Goal: Check status: Check status

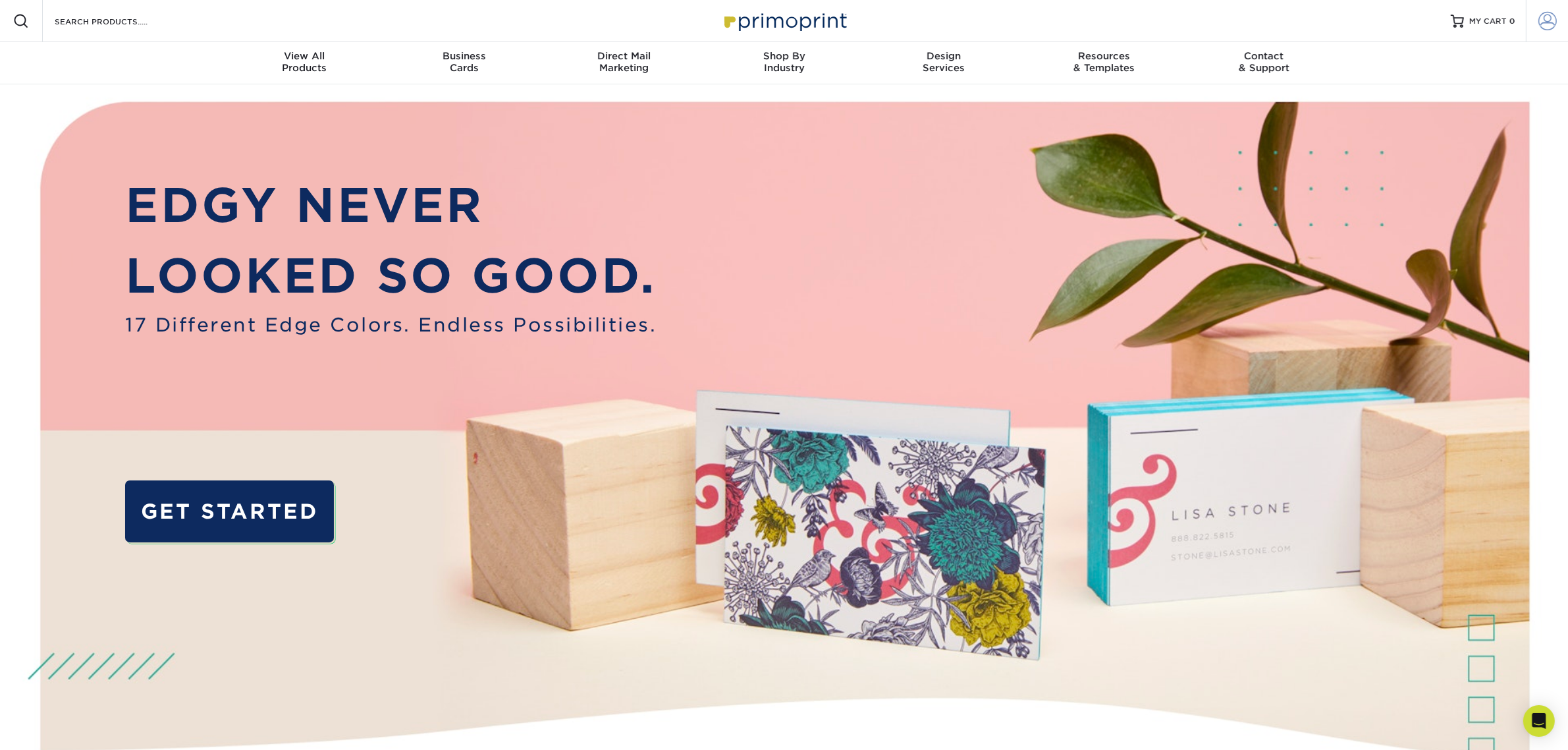
type input "[EMAIL_ADDRESS][DOMAIN_NAME]"
click at [1530, 16] on link "Account" at bounding box center [1547, 21] width 42 height 42
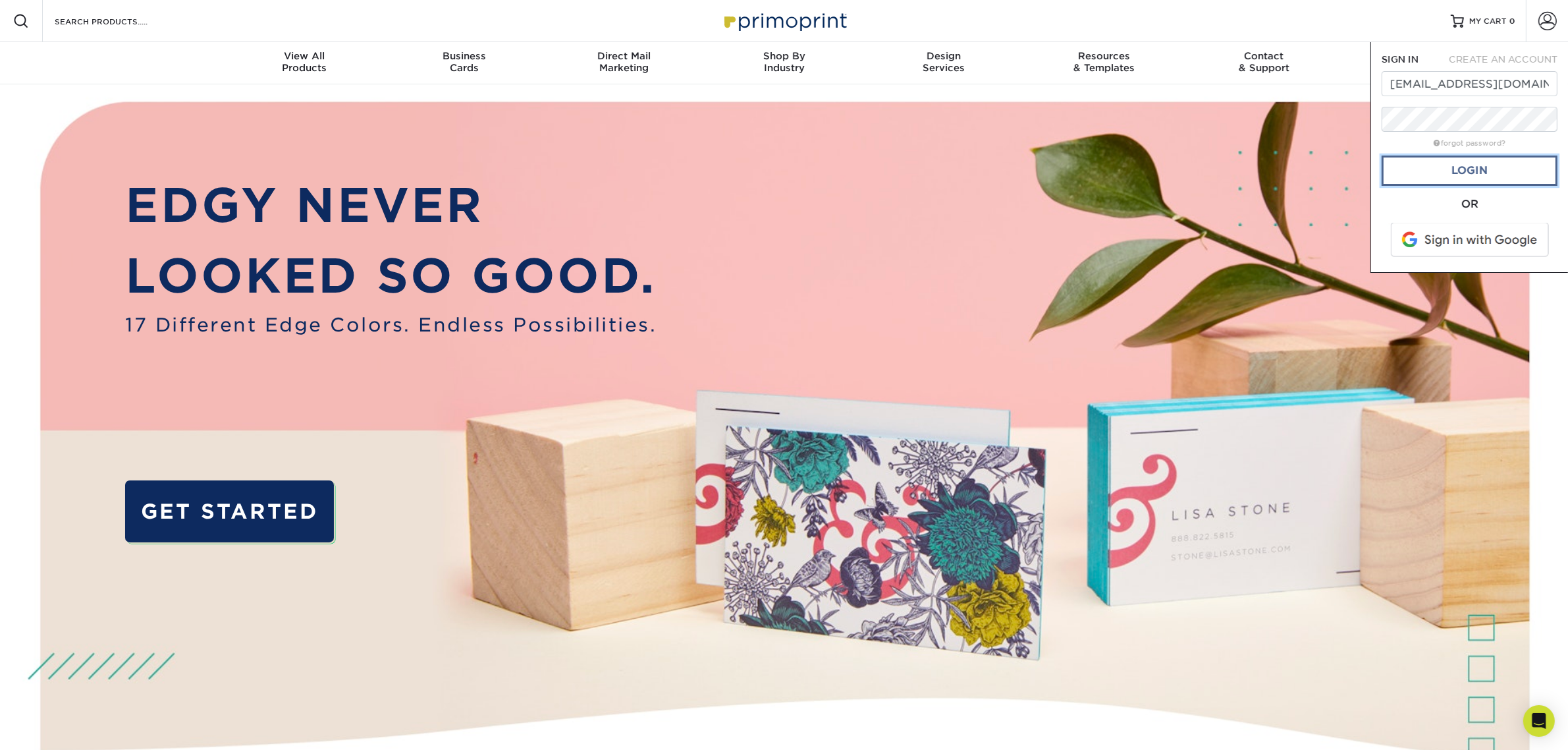
click at [1441, 163] on link "Login" at bounding box center [1470, 171] width 176 height 31
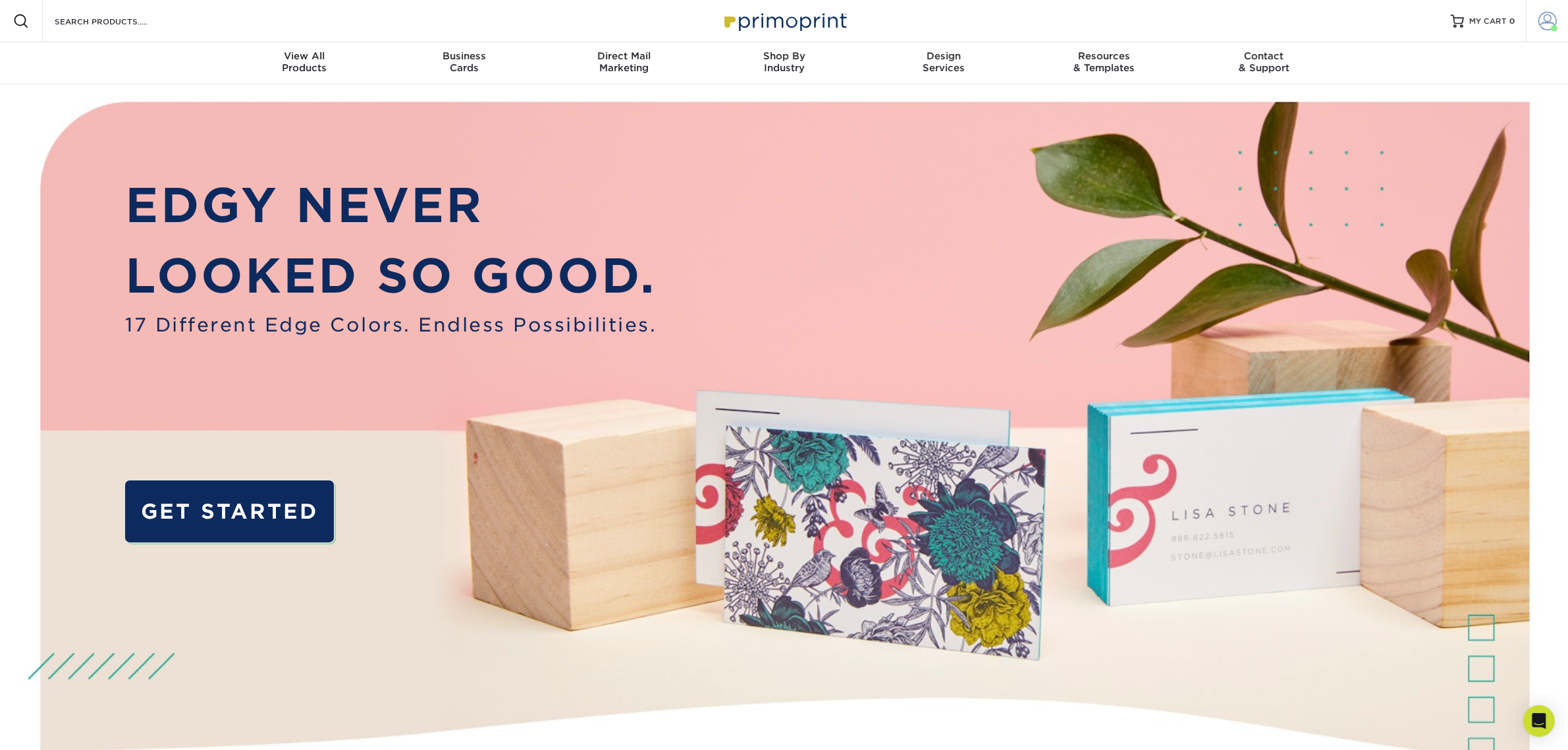
click at [1561, 18] on link "Account" at bounding box center [1547, 21] width 42 height 42
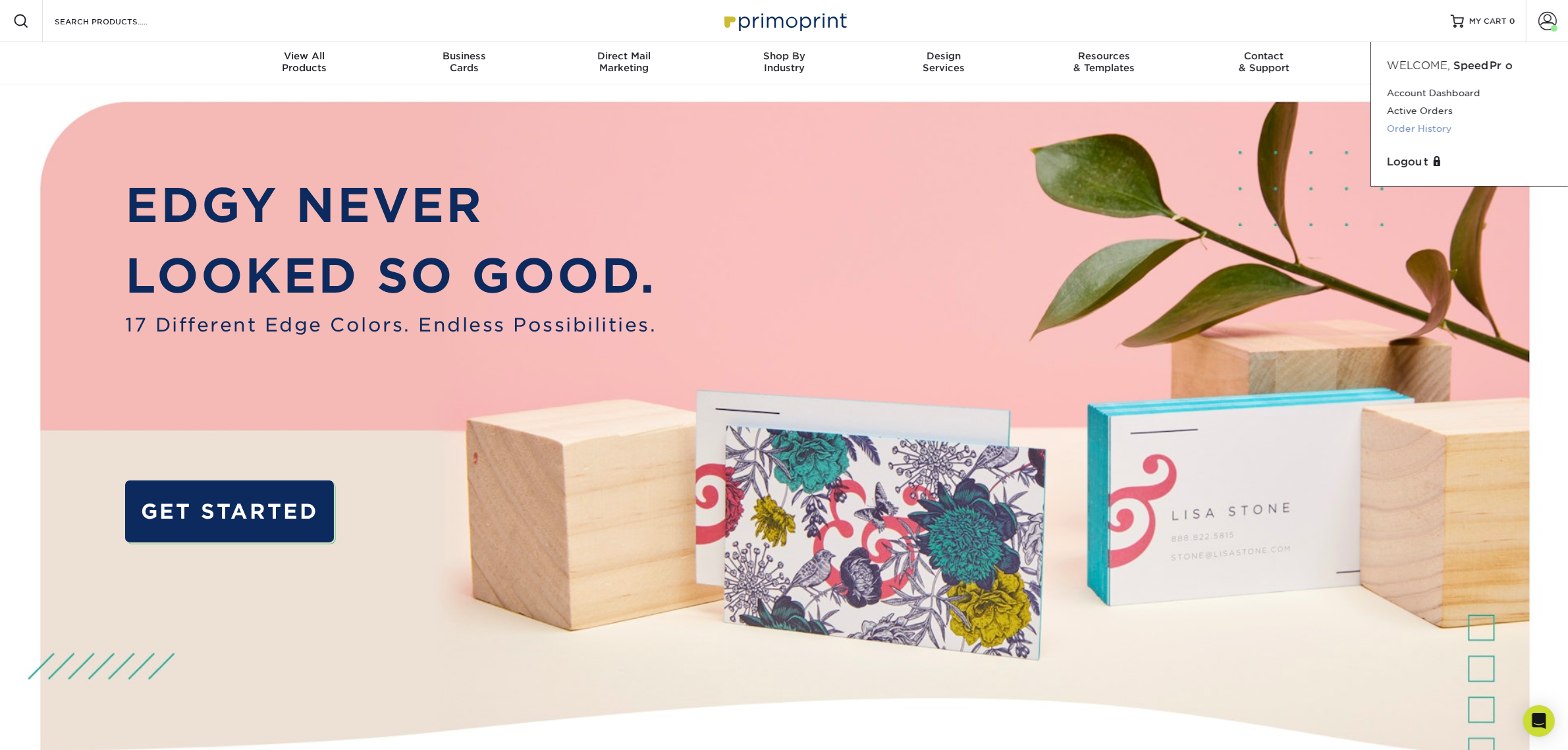
click at [1407, 123] on link "Order History" at bounding box center [1470, 128] width 165 height 18
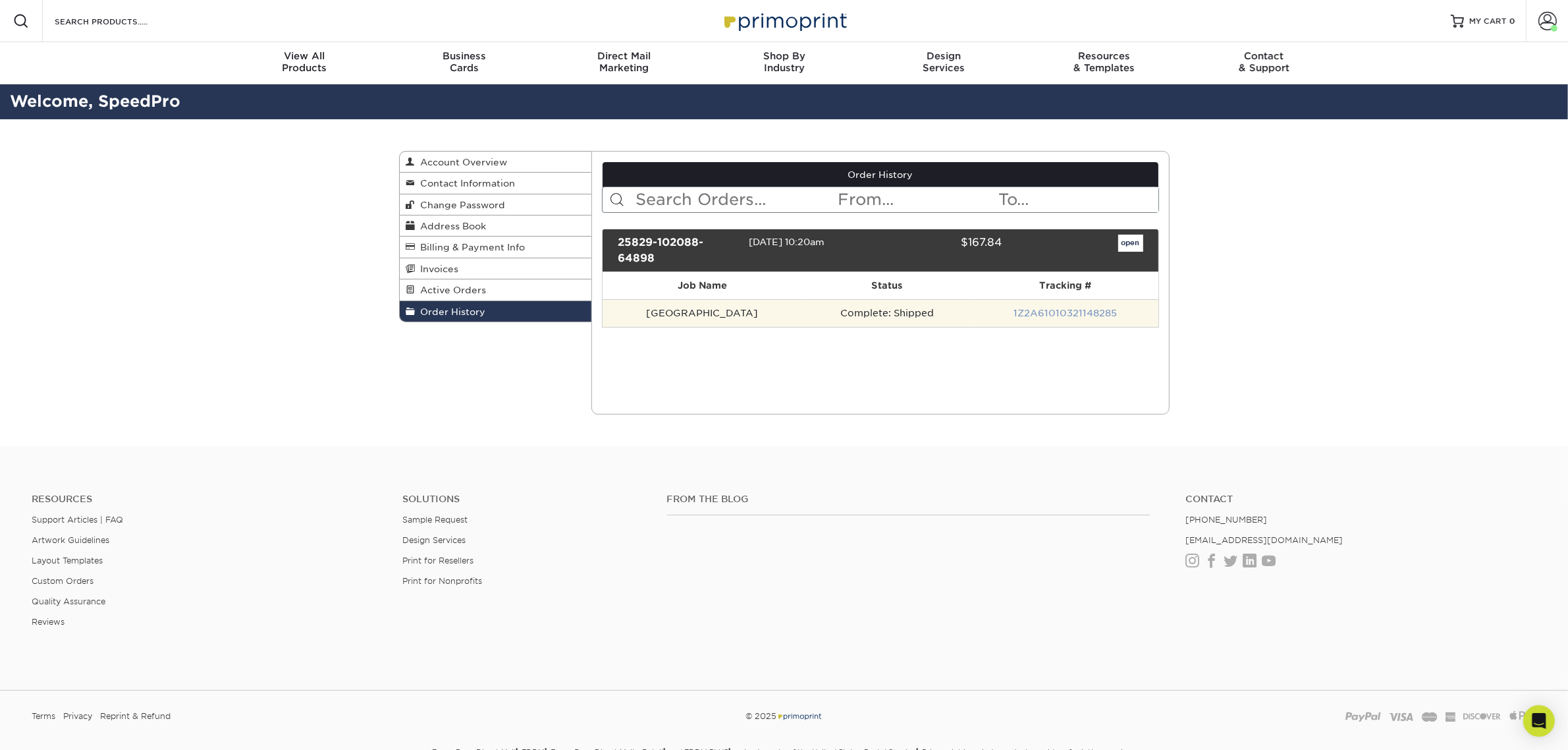
click at [1052, 308] on link "1Z2A61010321148285" at bounding box center [1065, 313] width 103 height 11
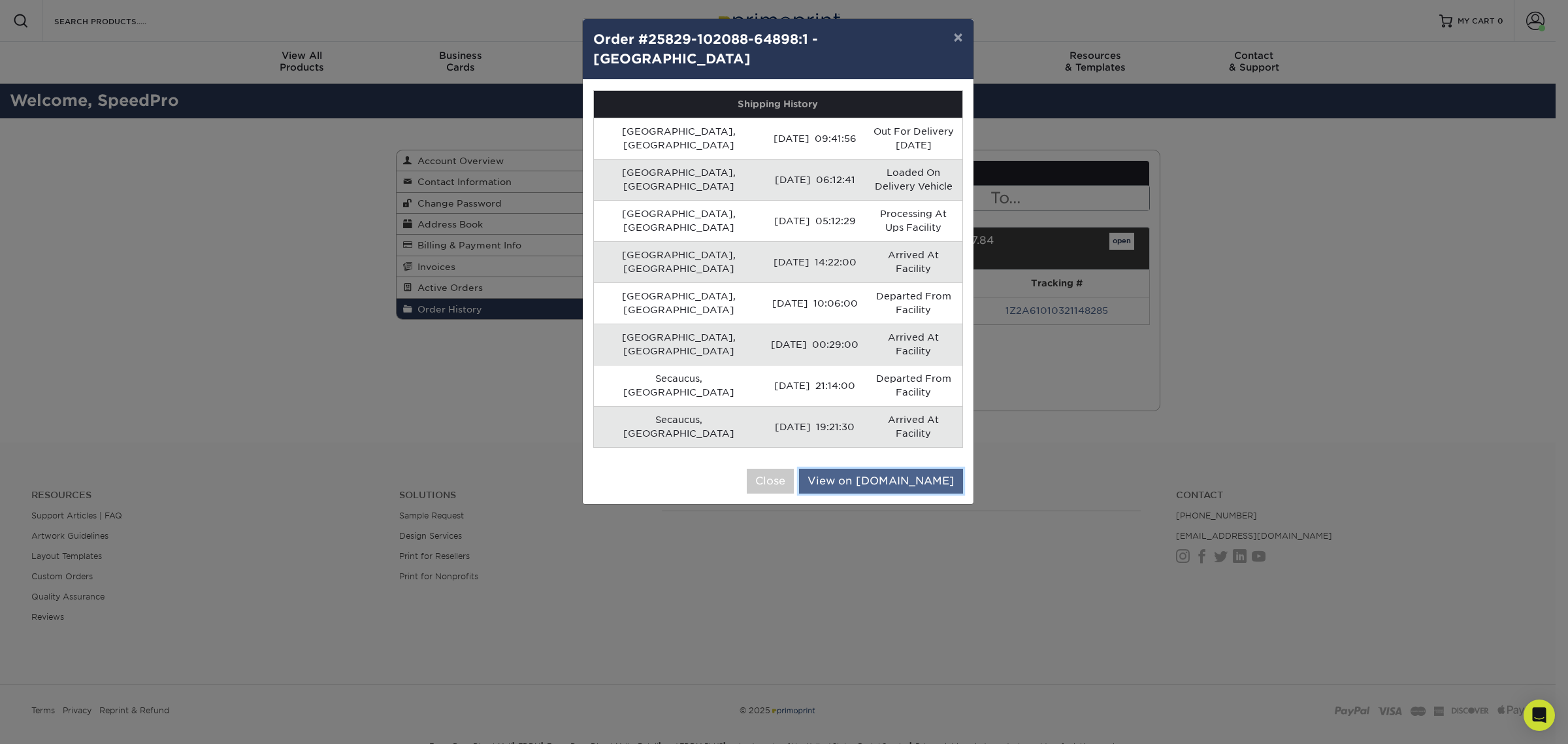
click at [922, 469] on link "View on [DOMAIN_NAME]" at bounding box center [881, 481] width 164 height 25
